Goal: Task Accomplishment & Management: Use online tool/utility

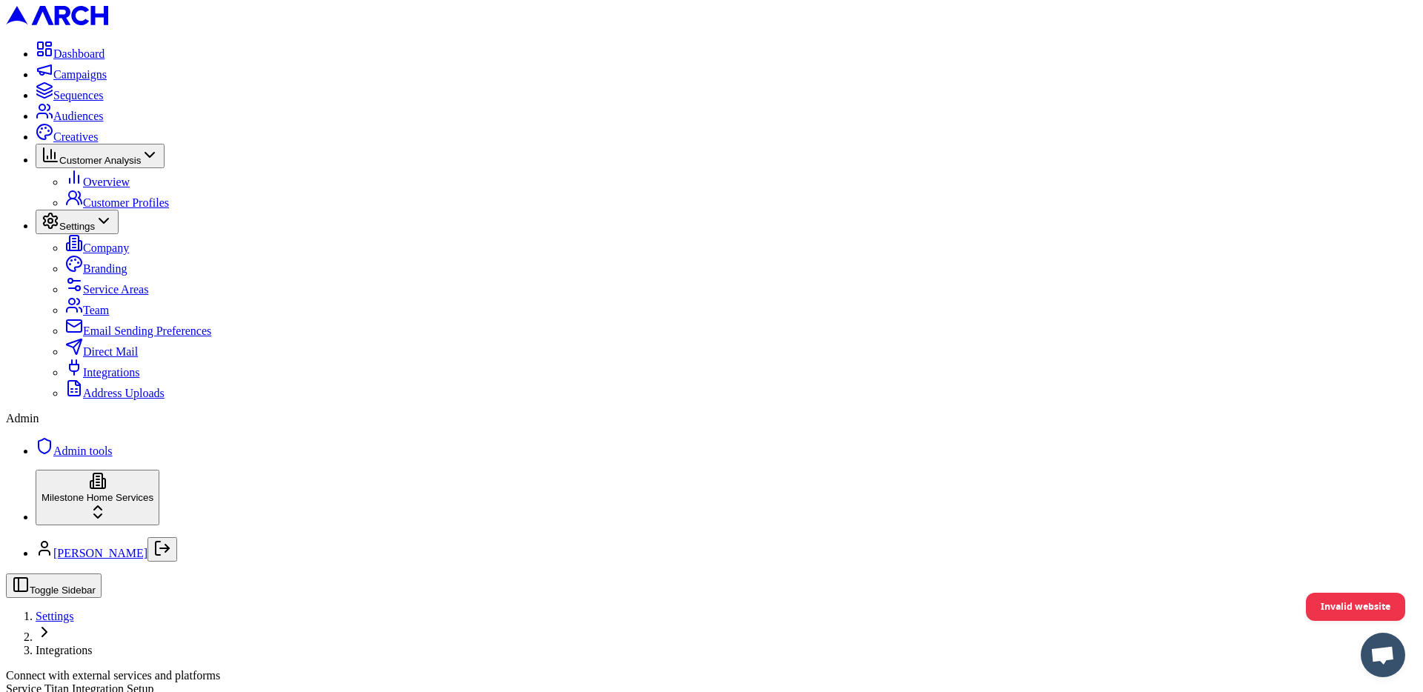
scroll to position [394, 0]
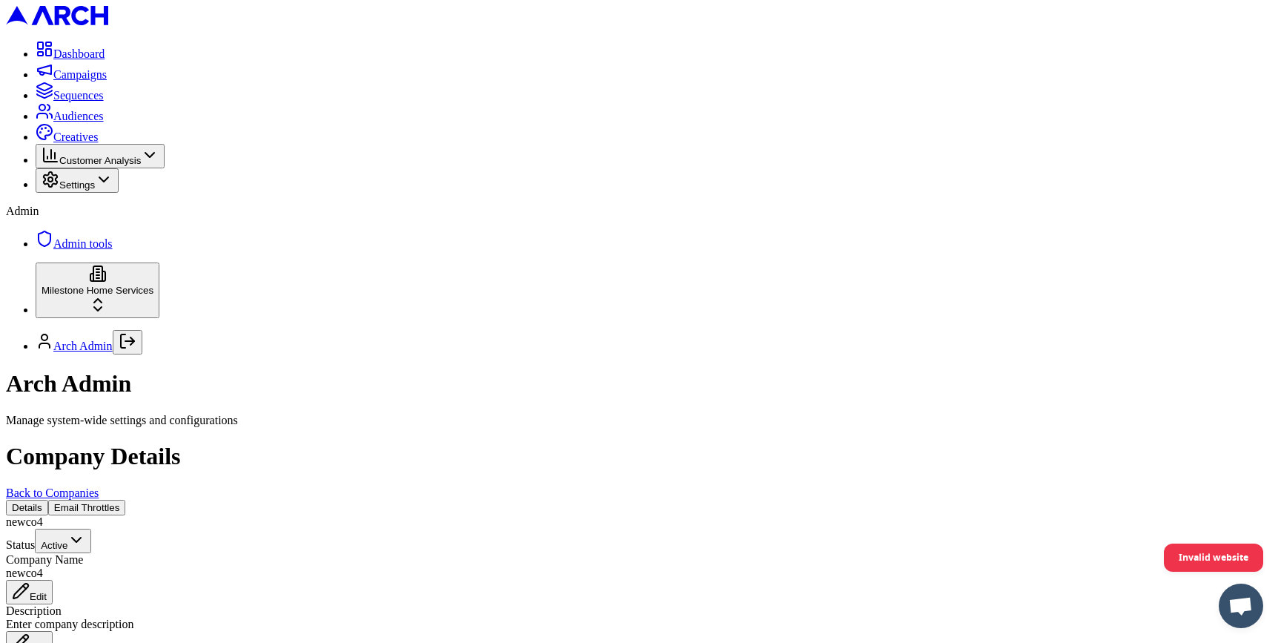
scroll to position [361, 0]
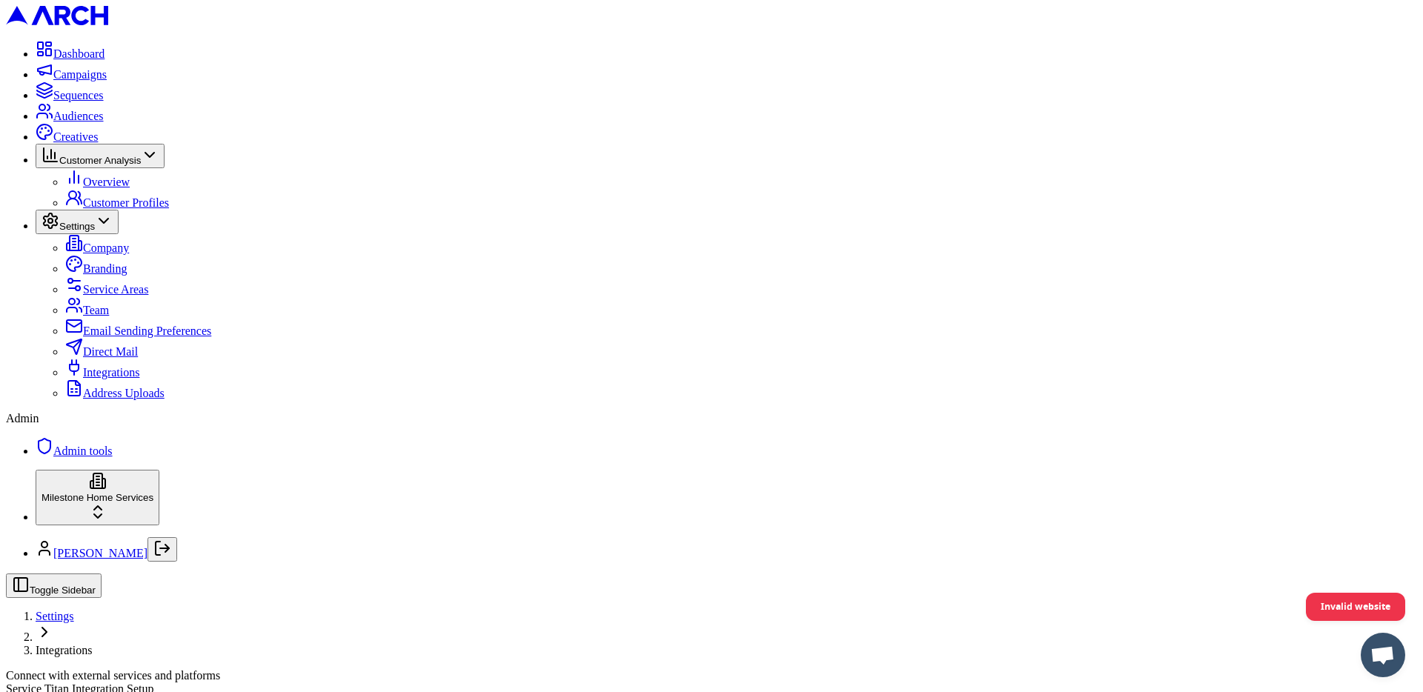
scroll to position [348, 0]
click at [115, 188] on link "Overview" at bounding box center [97, 182] width 64 height 13
